Goal: Task Accomplishment & Management: Manage account settings

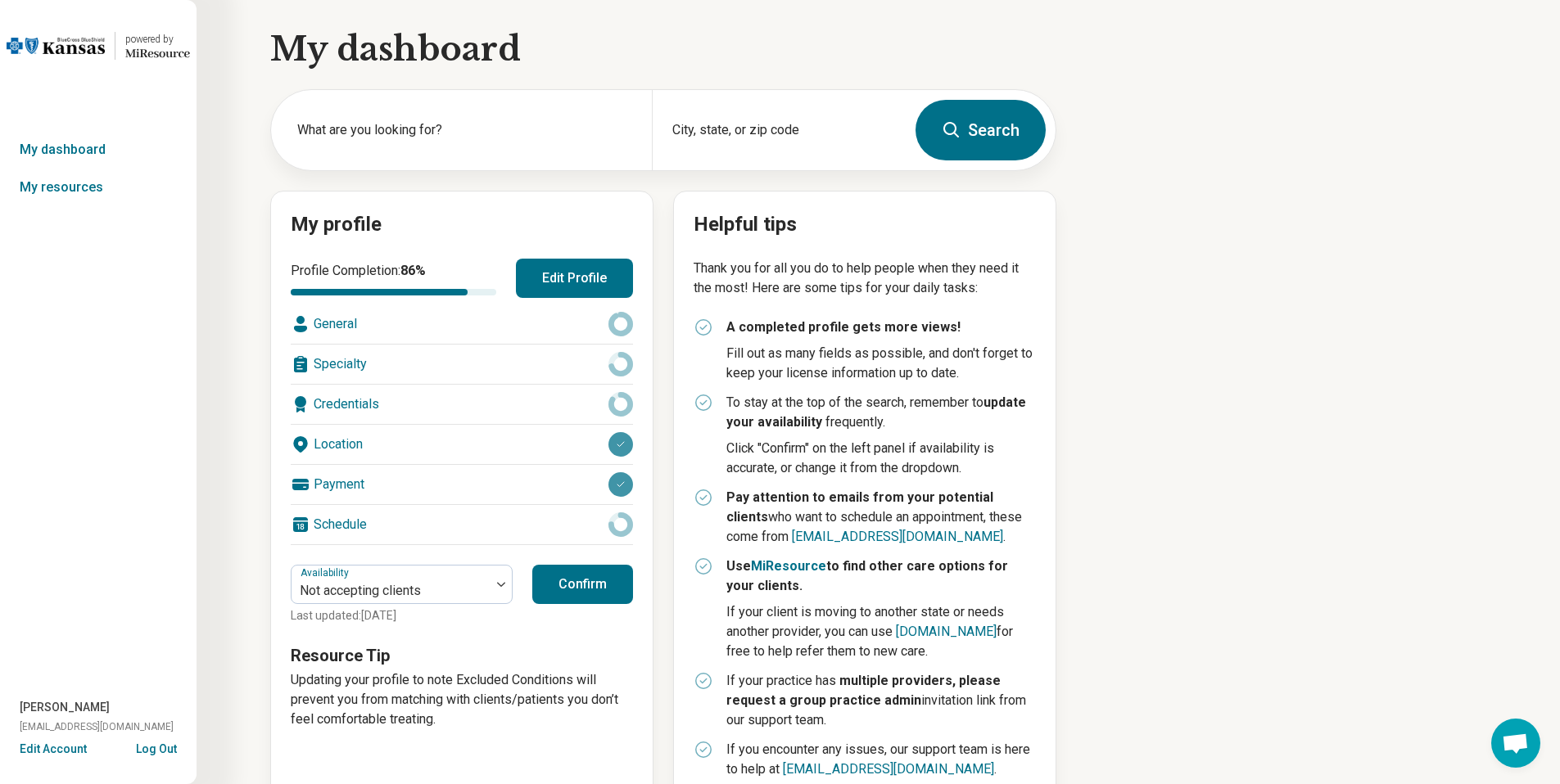
click at [609, 266] on button "Edit Profile" at bounding box center [575, 278] width 117 height 39
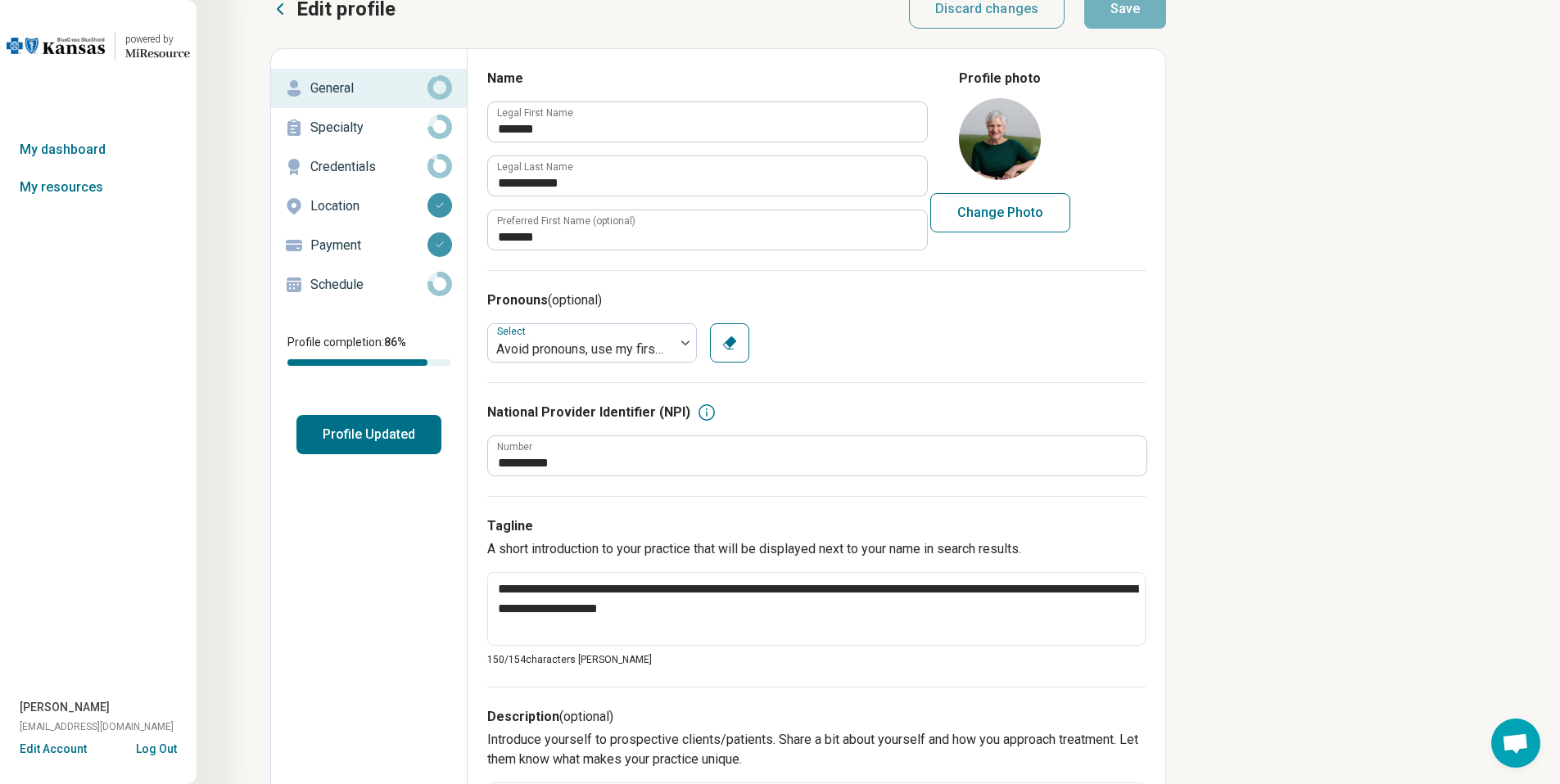
scroll to position [31, 0]
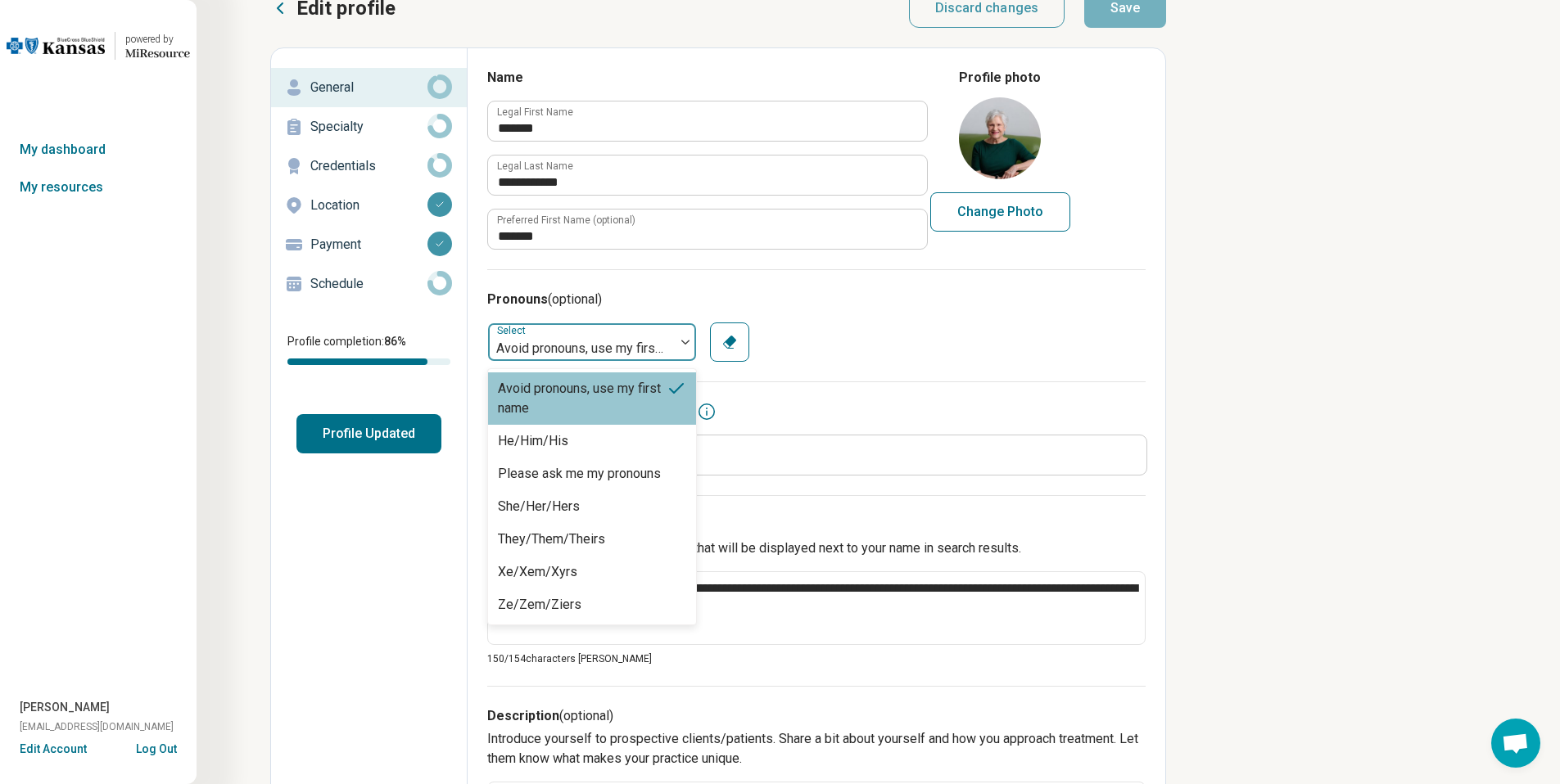
click at [678, 353] on div at bounding box center [684, 342] width 21 height 38
click at [924, 354] on div "Avoid pronouns, use my first name, 1 of 7. 7 results available. Use Up and Down…" at bounding box center [816, 342] width 659 height 39
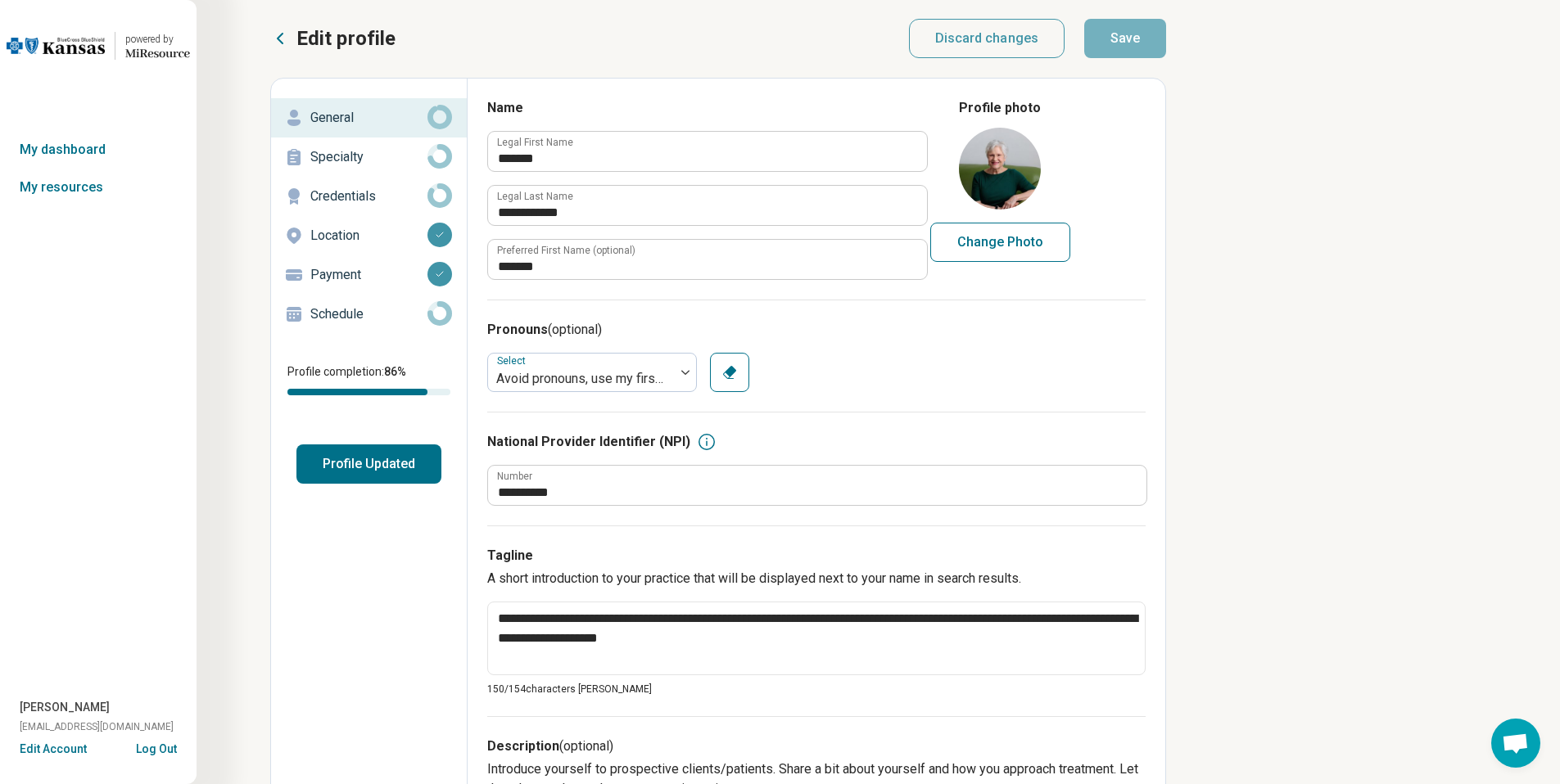
scroll to position [0, 0]
click at [380, 167] on p "Specialty" at bounding box center [369, 157] width 117 height 19
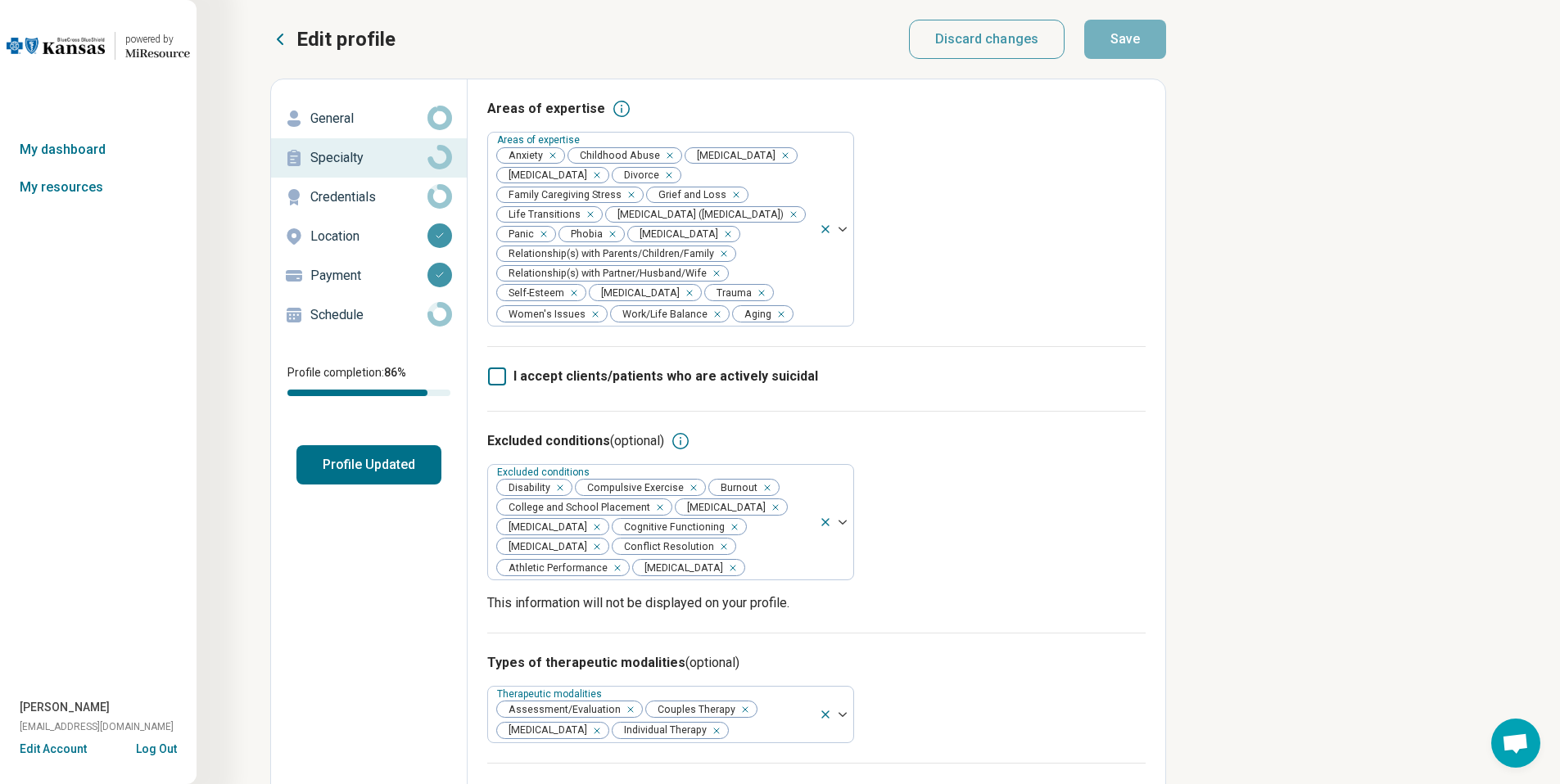
click at [393, 195] on p "Credentials" at bounding box center [369, 197] width 117 height 19
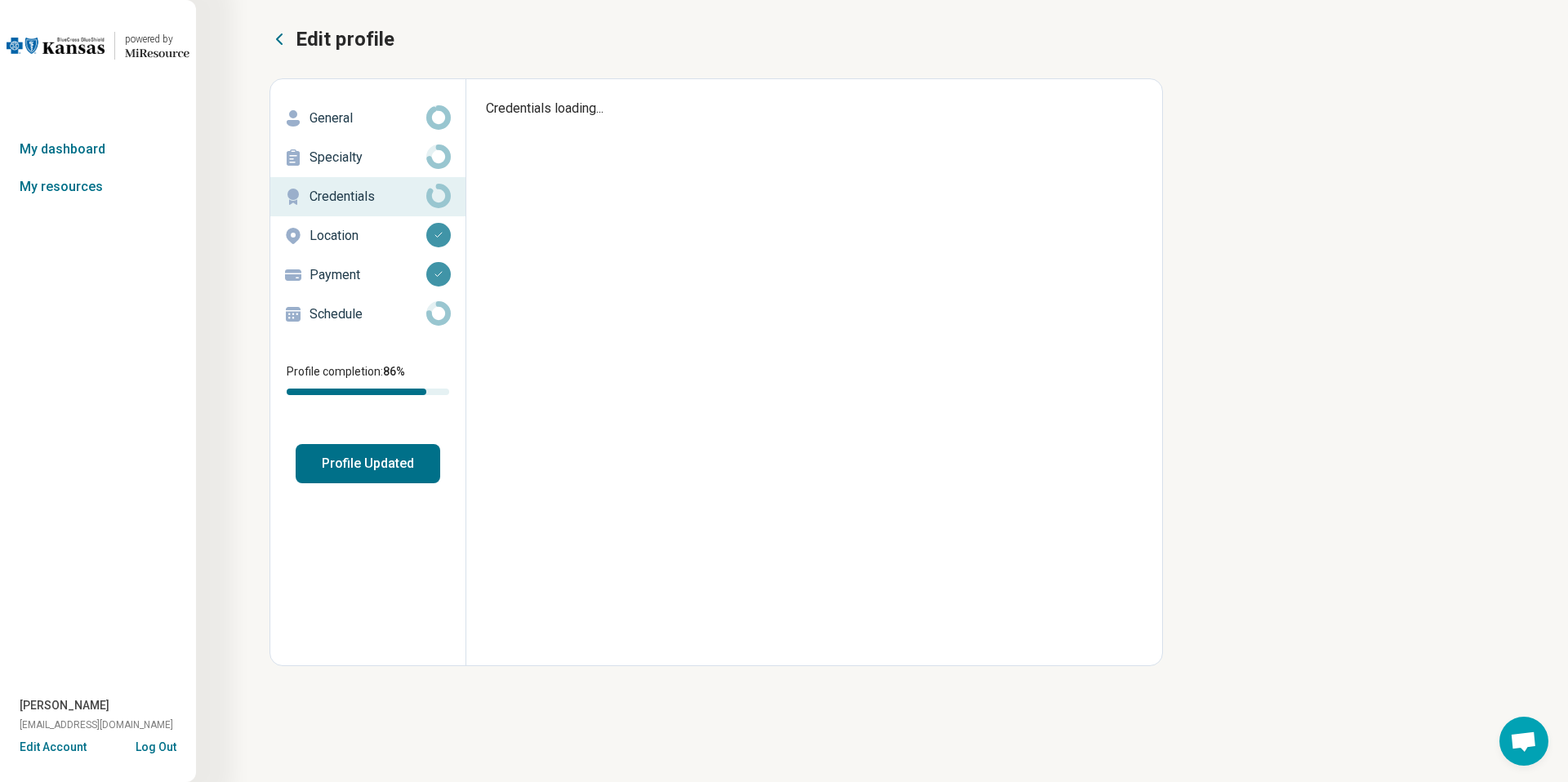
type textarea "*"
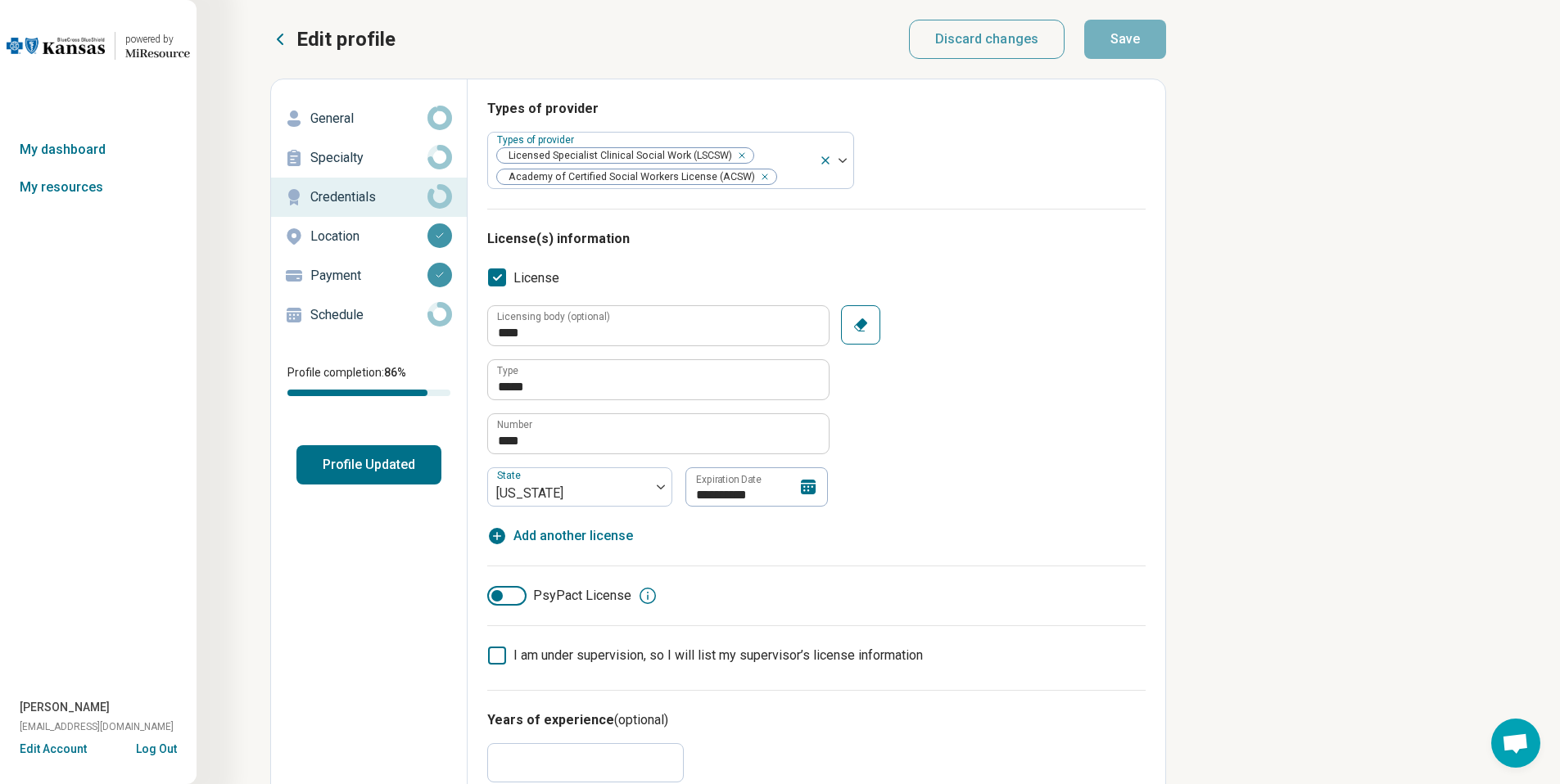
click at [417, 242] on p "Location" at bounding box center [369, 236] width 117 height 19
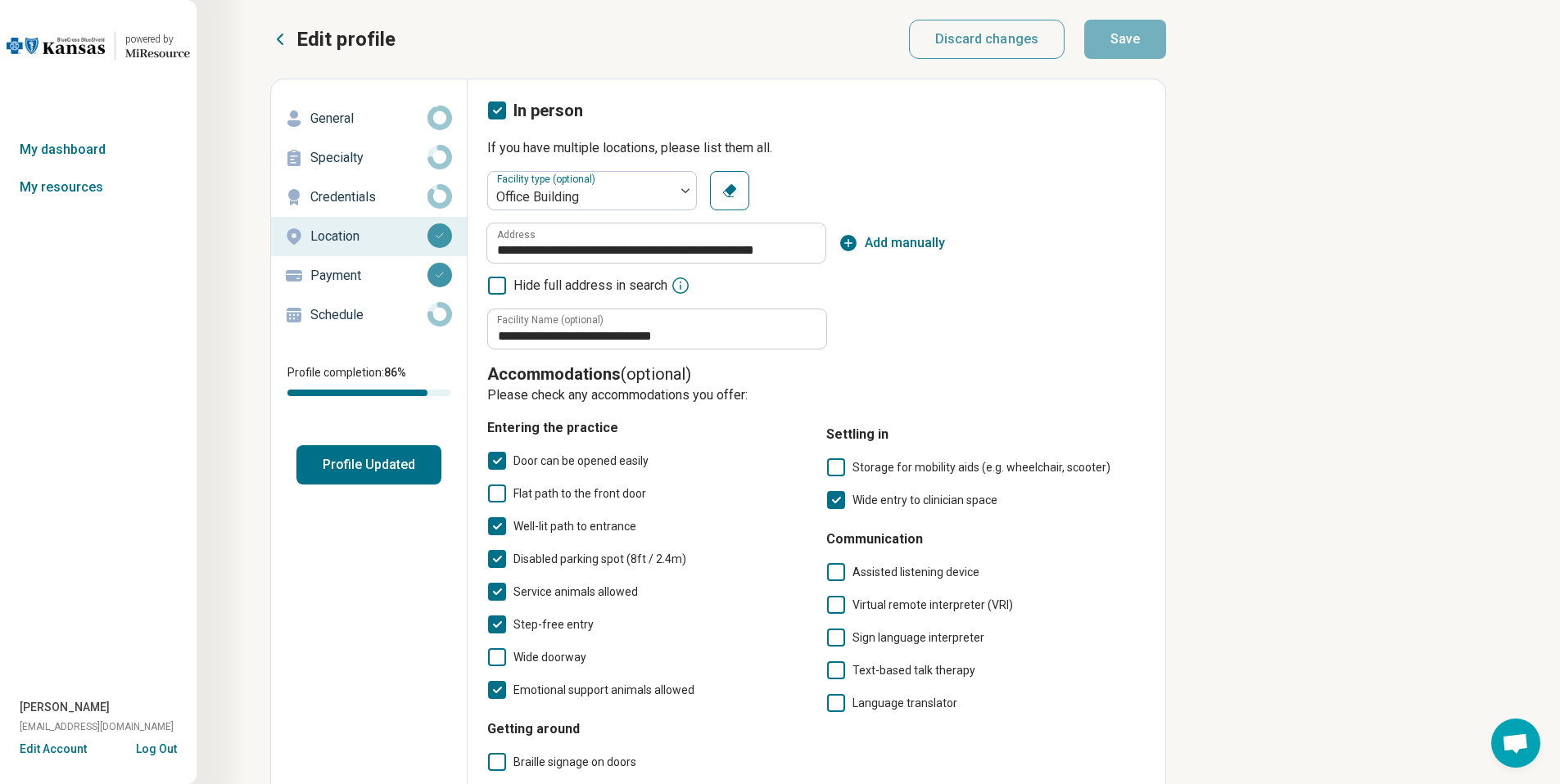
click at [388, 320] on p "Schedule" at bounding box center [369, 314] width 117 height 19
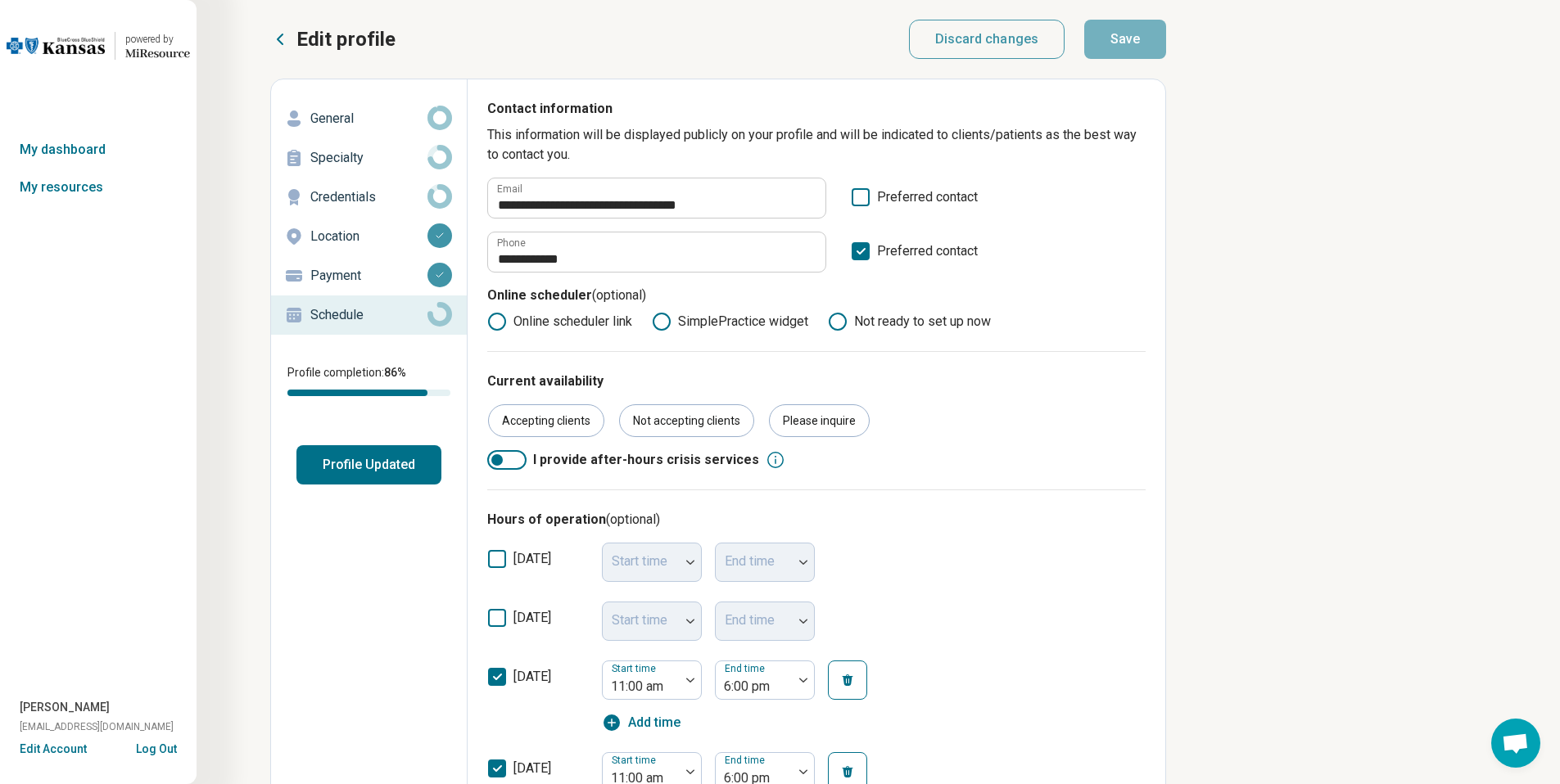
click at [166, 748] on button "Log Out" at bounding box center [156, 747] width 41 height 13
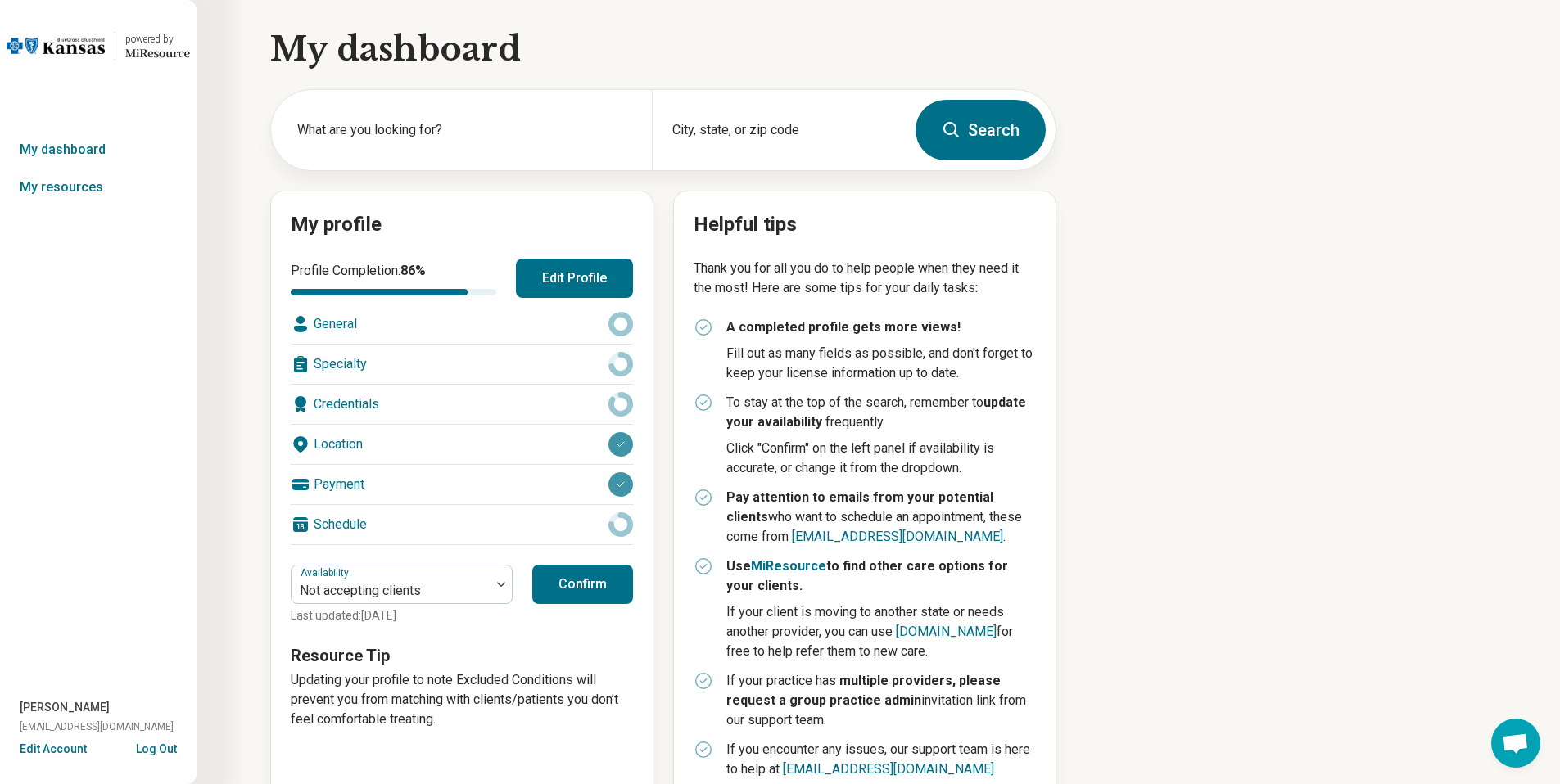
click at [569, 276] on button "Edit Profile" at bounding box center [575, 278] width 117 height 39
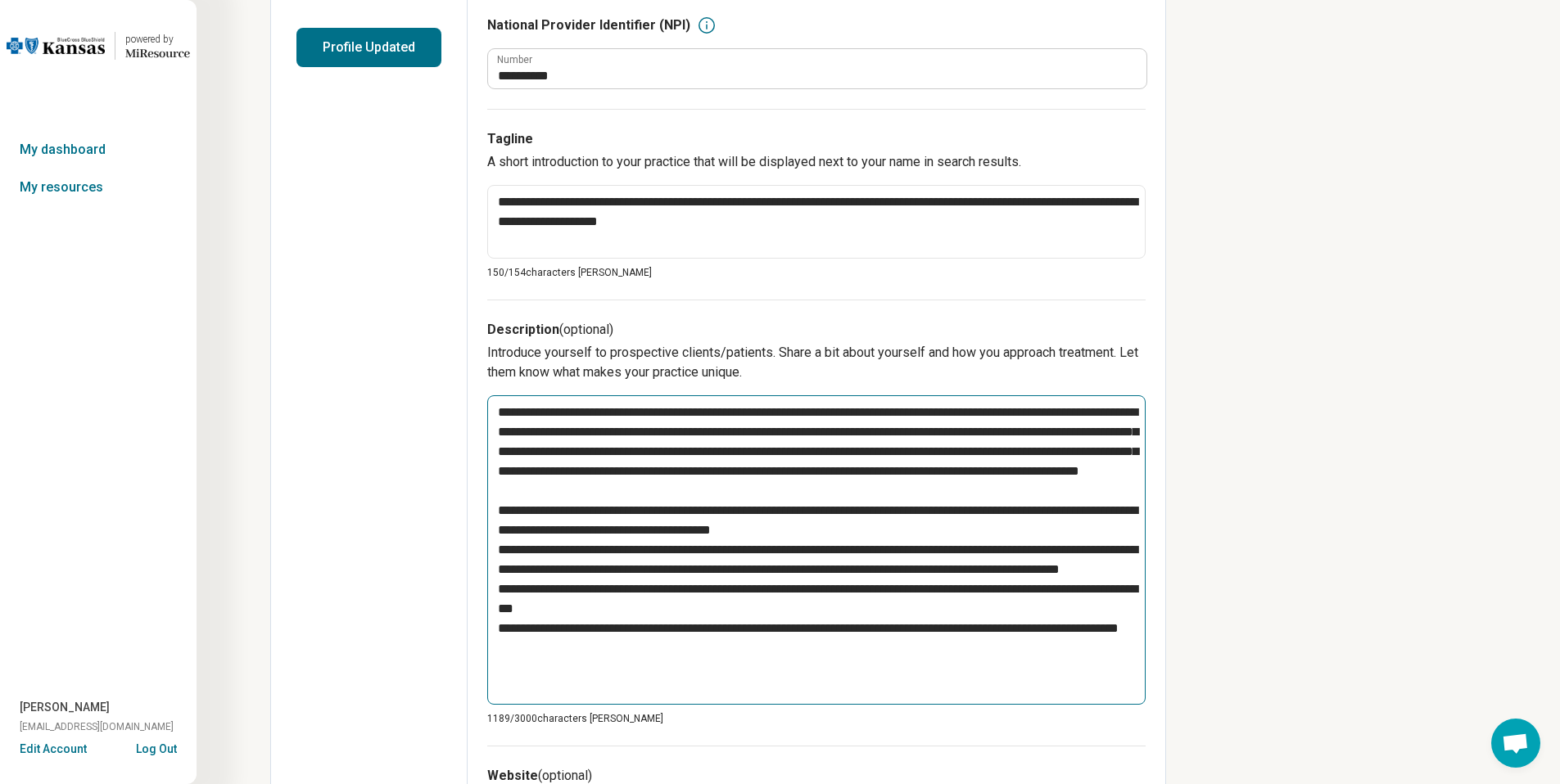
scroll to position [449, 0]
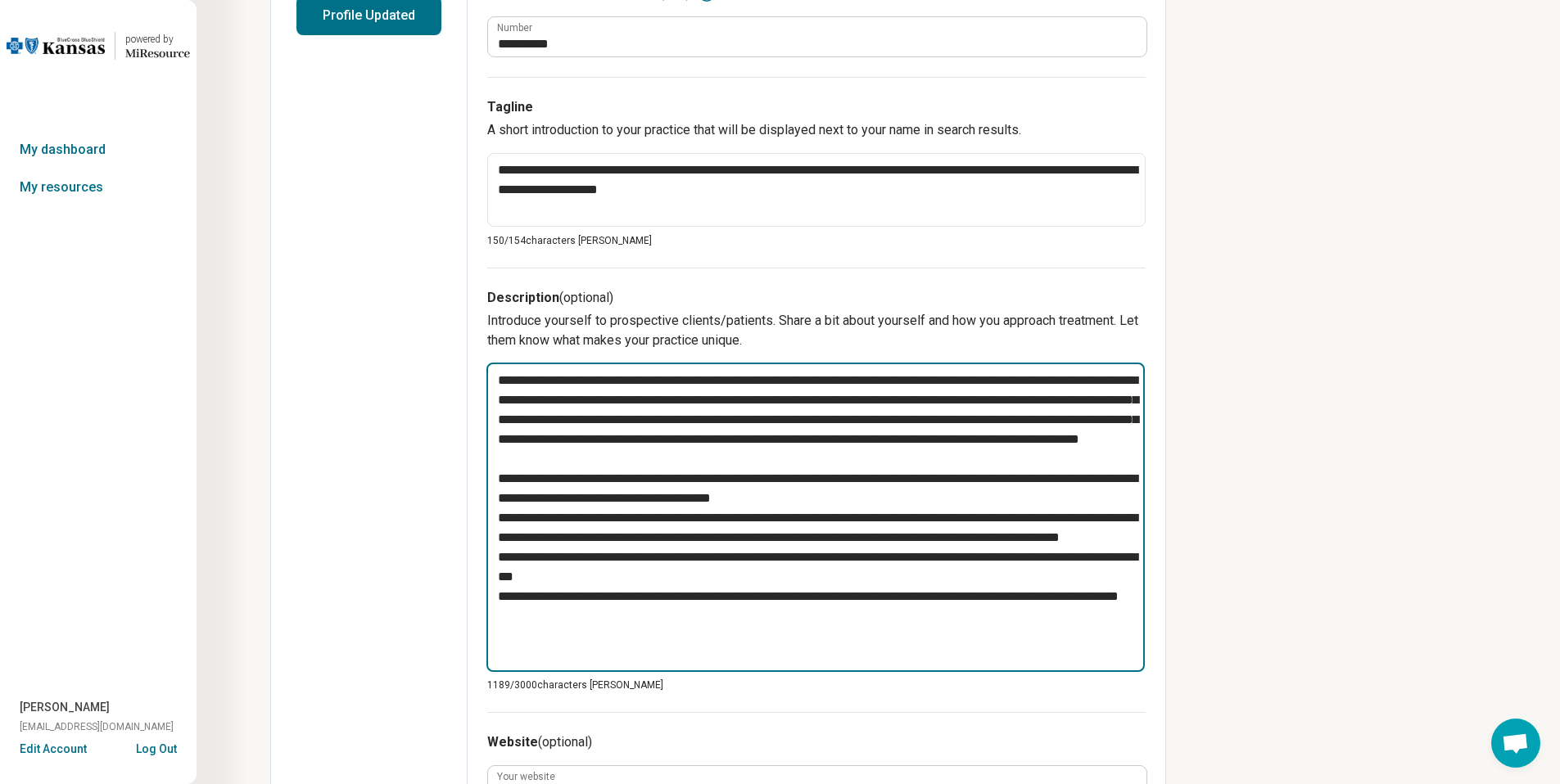
type textarea "*"
drag, startPoint x: 646, startPoint y: 660, endPoint x: 496, endPoint y: 375, distance: 322.1
click at [496, 375] on textarea "To enrich screen reader interactions, please activate Accessibility in Grammarl…" at bounding box center [815, 518] width 659 height 309
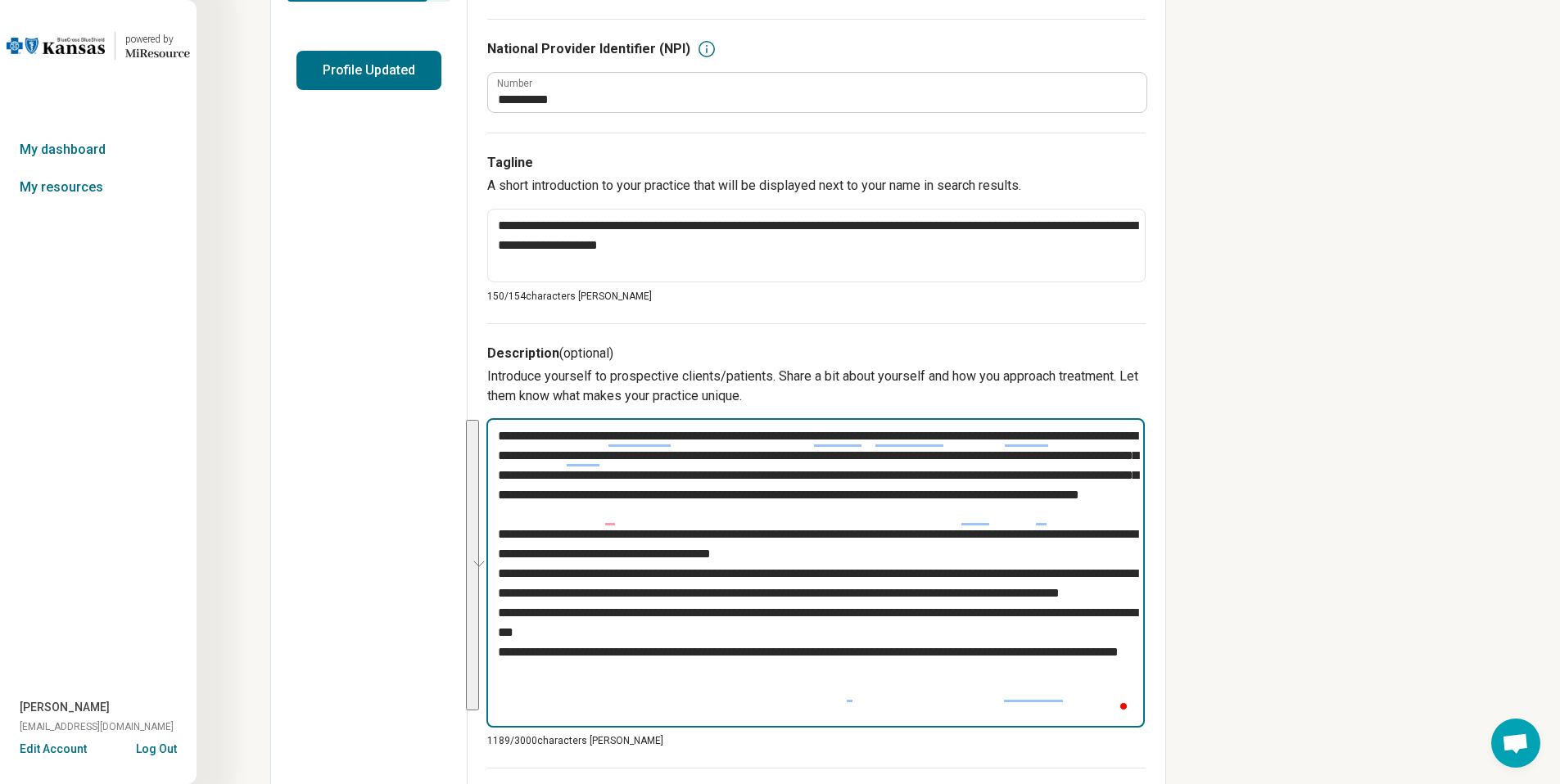
scroll to position [400, 0]
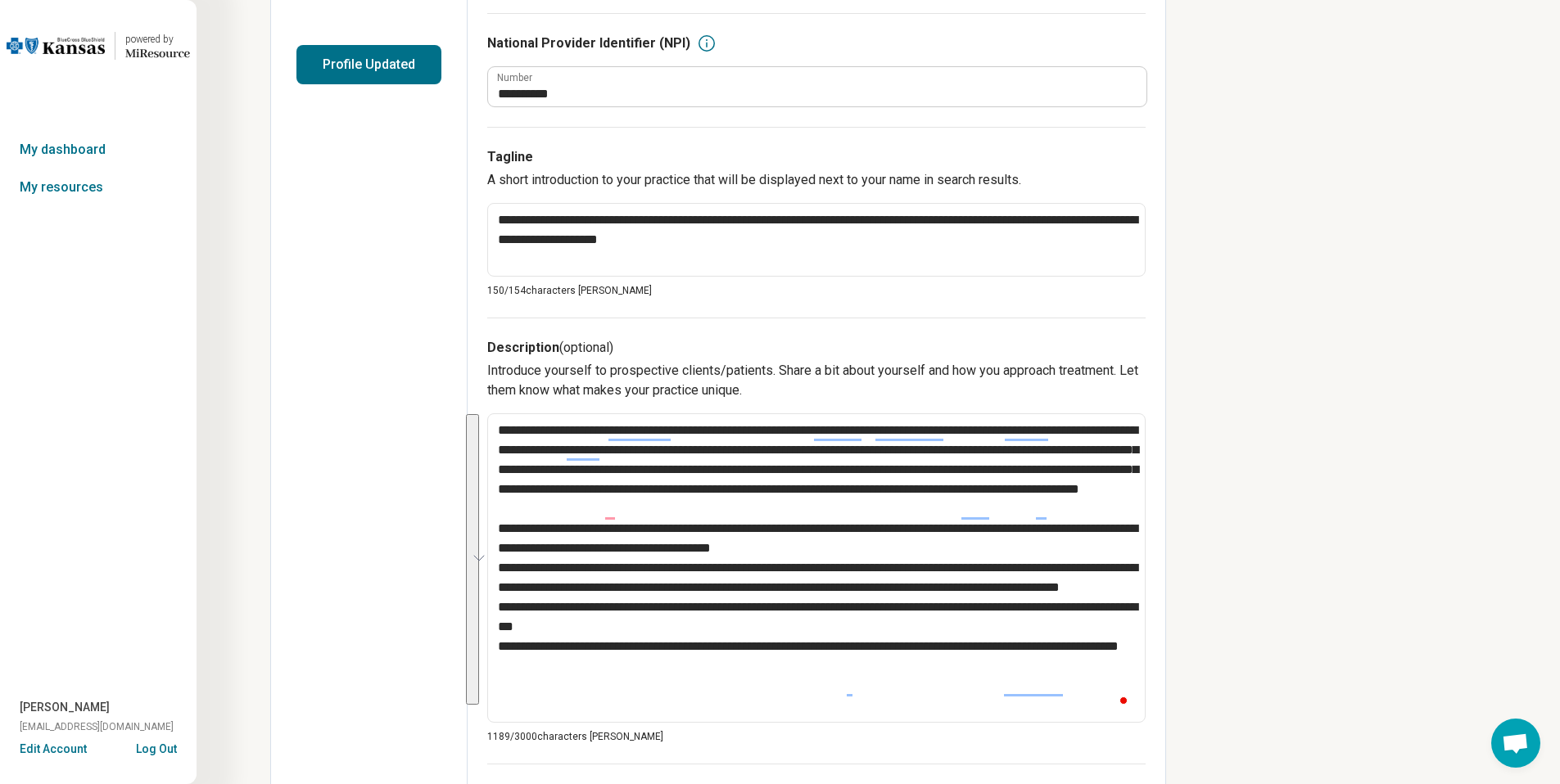
click at [157, 744] on button "Log Out" at bounding box center [156, 747] width 41 height 13
